Goal: Information Seeking & Learning: Understand process/instructions

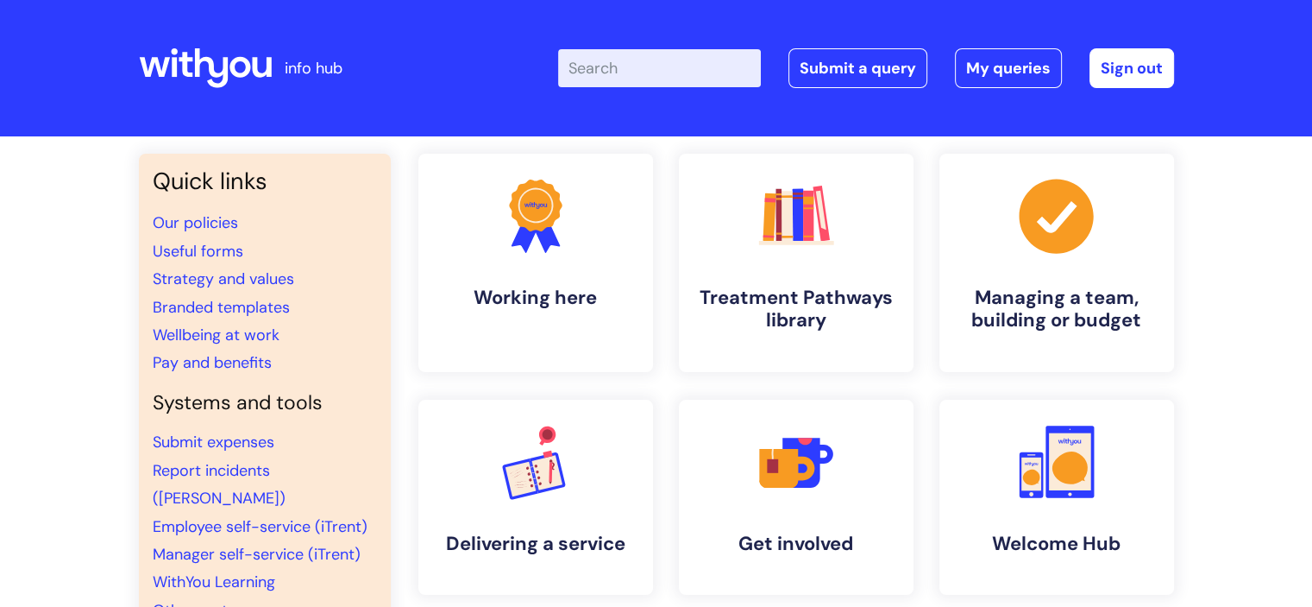
drag, startPoint x: 1261, startPoint y: 0, endPoint x: 896, endPoint y: 40, distance: 367.1
click at [896, 40] on div "Enter your search term here... Search Submit a query My queries Welcome [PERSON…" at bounding box center [785, 68] width 778 height 102
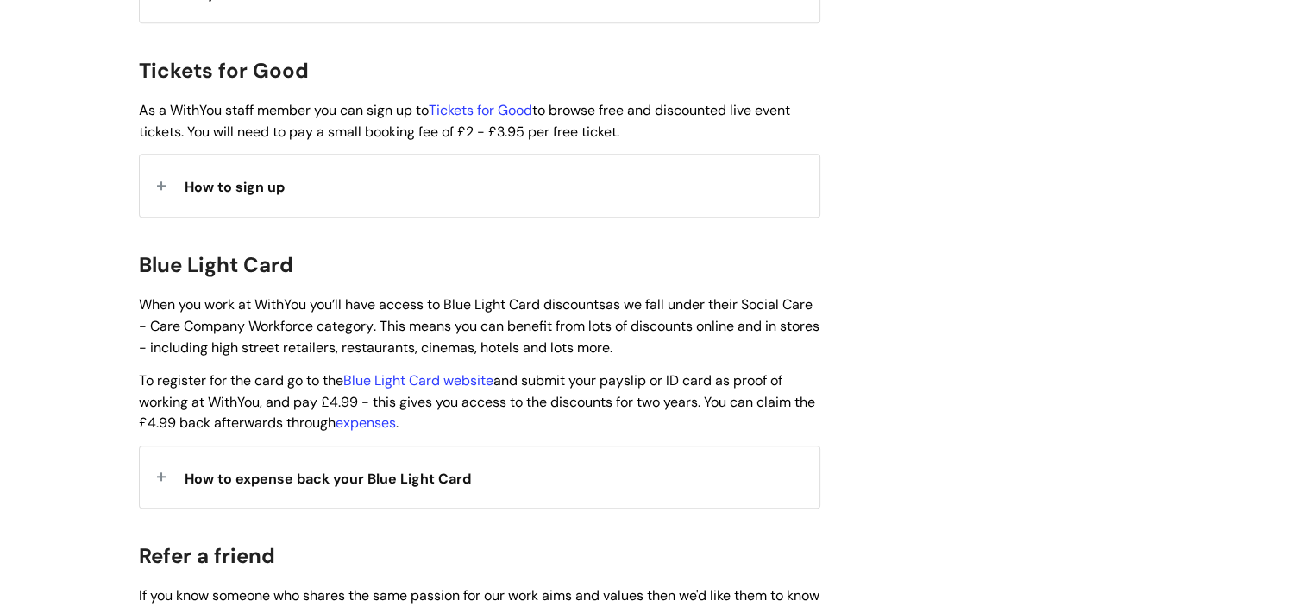
scroll to position [1726, 0]
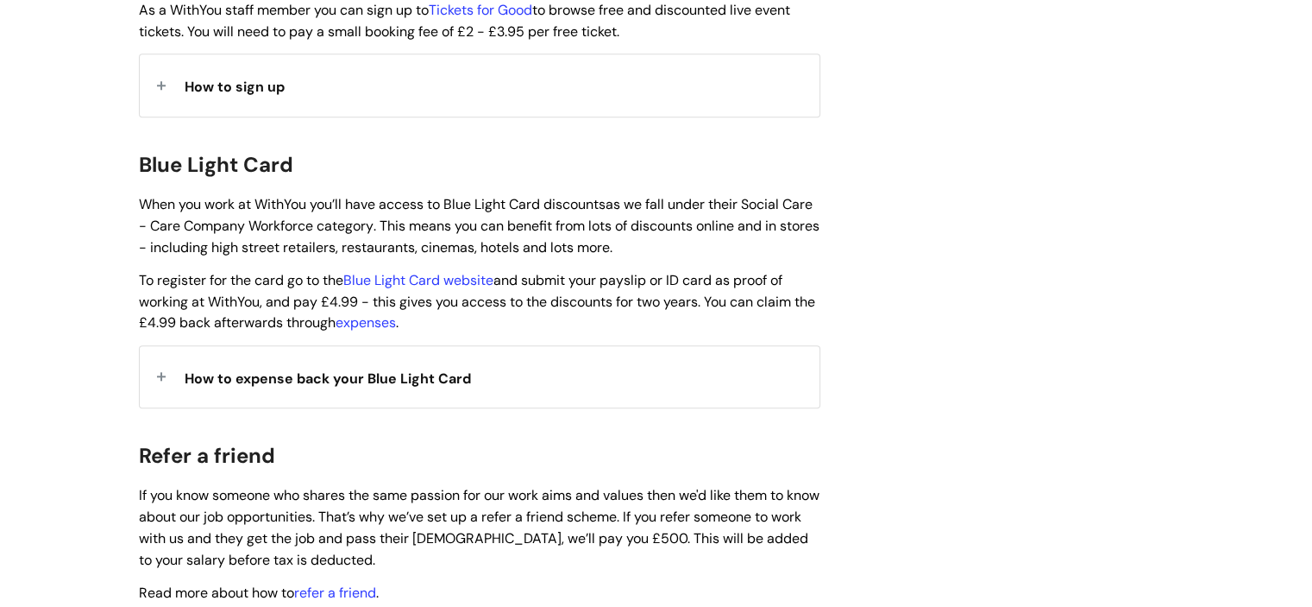
click at [380, 369] on span "How to expense back your Blue Light Card" at bounding box center [328, 378] width 286 height 18
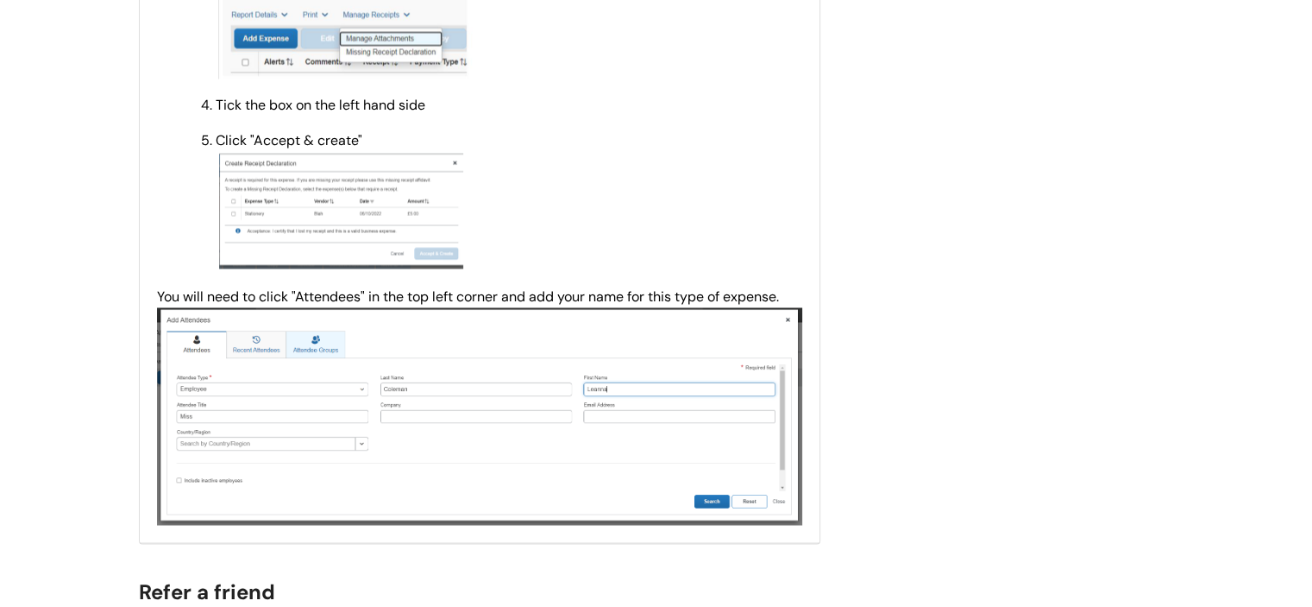
scroll to position [2933, 0]
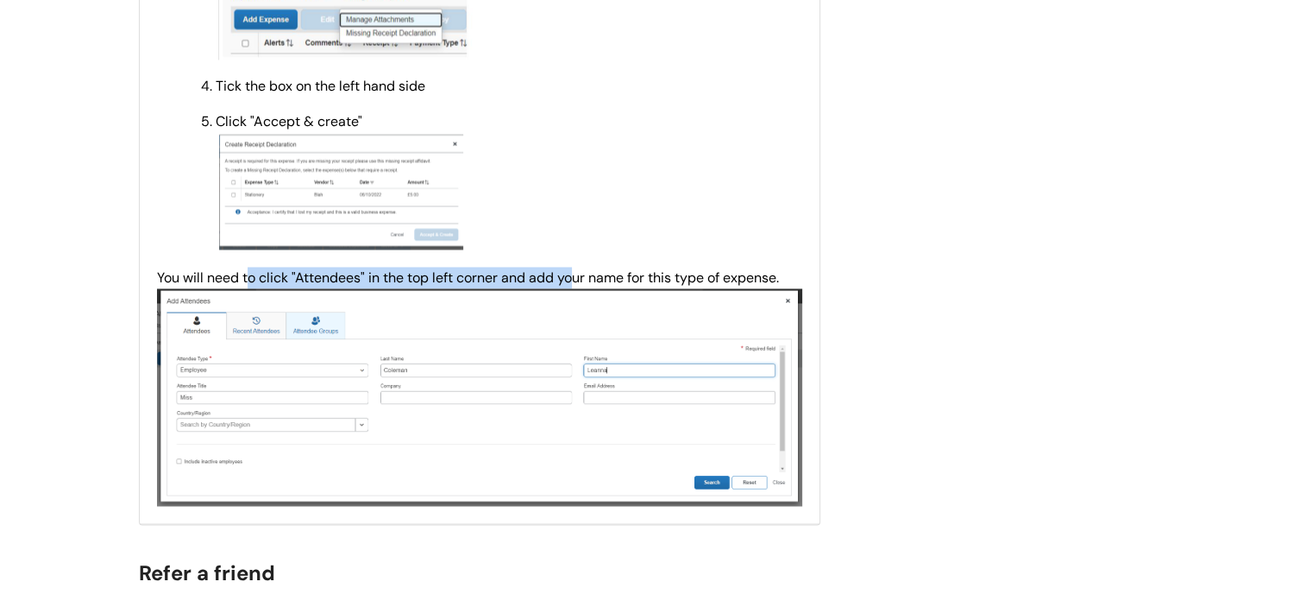
drag, startPoint x: 246, startPoint y: 256, endPoint x: 576, endPoint y: 257, distance: 330.5
click at [576, 268] on span "You will need to click "Attendees" in the top left corner and add your name for…" at bounding box center [479, 336] width 645 height 136
click at [613, 212] on p "Click "Accept & create"" at bounding box center [509, 182] width 587 height 141
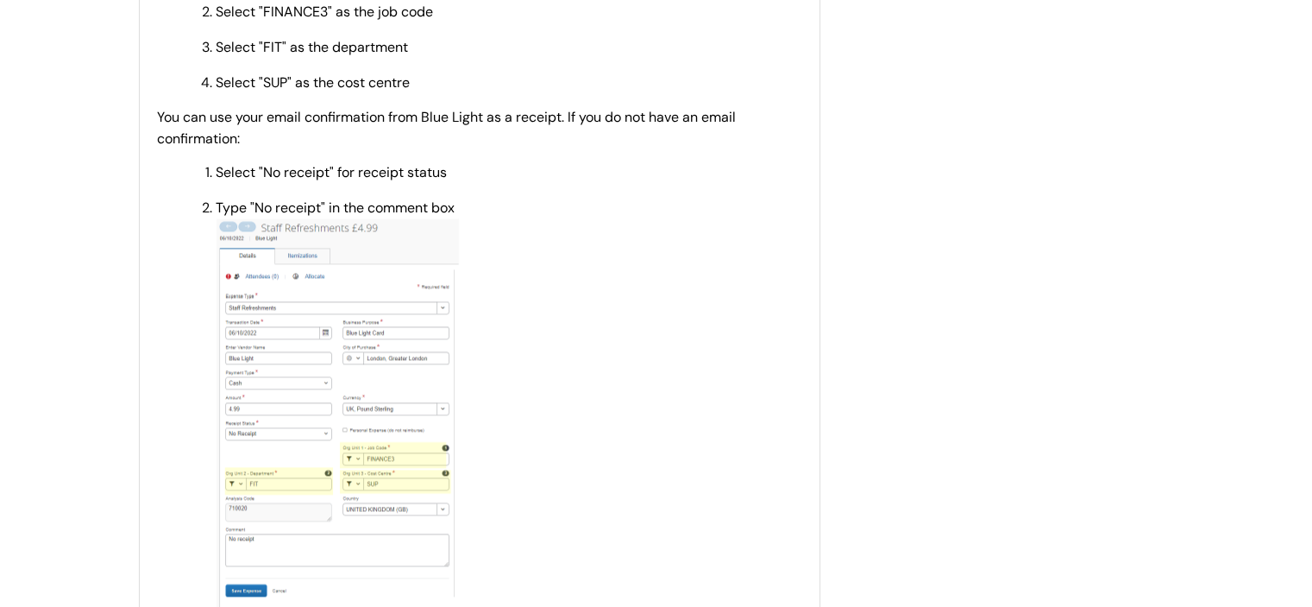
scroll to position [2243, 0]
